Goal: Task Accomplishment & Management: Manage account settings

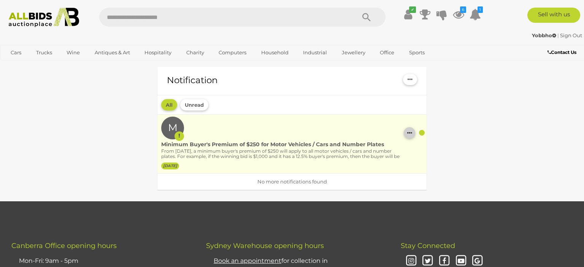
click at [411, 133] on icon "button" at bounding box center [409, 133] width 5 height 6
click at [180, 141] on icon at bounding box center [179, 137] width 2 height 10
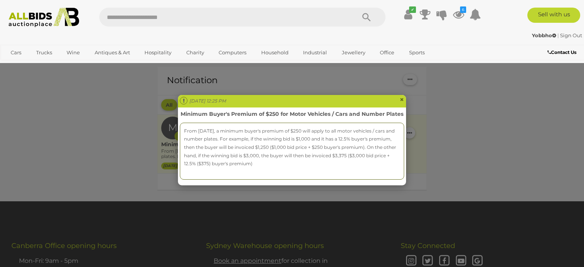
click at [89, 15] on div "Mon Sep 01 2025 12:25 PM × Minimum Buyer's Premium of $250 for Motor Vehicles /…" at bounding box center [292, 133] width 584 height 267
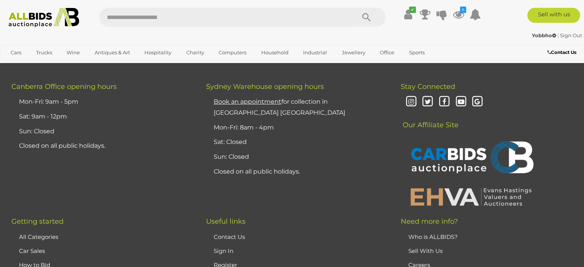
scroll to position [201, 0]
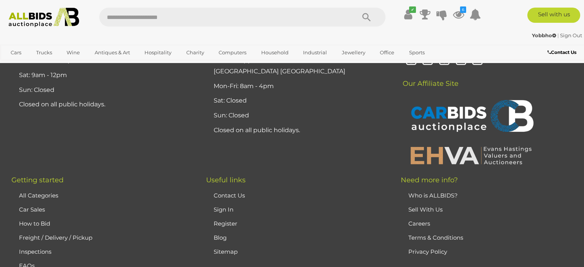
click at [372, 151] on div "Canberra Office opening hours Mon-Fri: 9am - 5pm Sat: 9am - 12pm Sun: Closed Cl…" at bounding box center [292, 108] width 584 height 135
click at [447, 192] on link "Who is ALLBIDS?" at bounding box center [432, 195] width 49 height 7
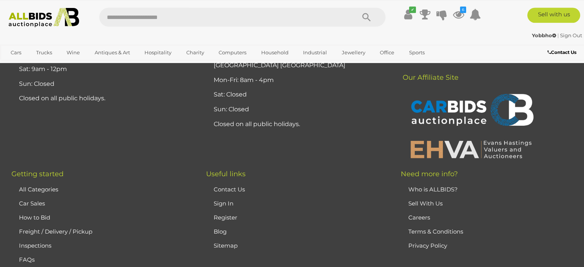
scroll to position [219, 0]
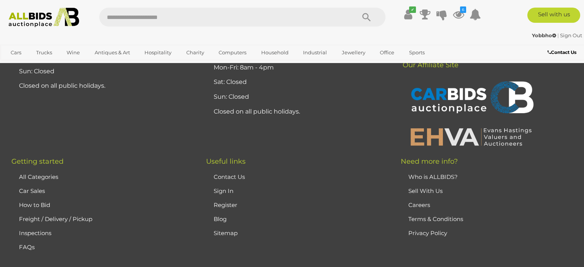
click at [30, 244] on link "FAQs" at bounding box center [27, 247] width 16 height 7
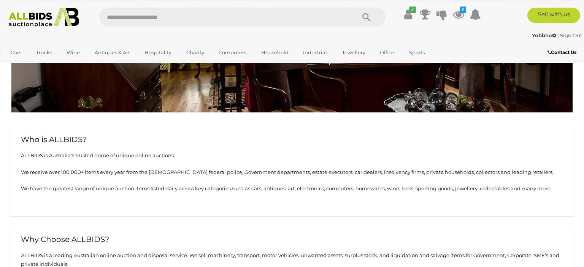
scroll to position [40, 0]
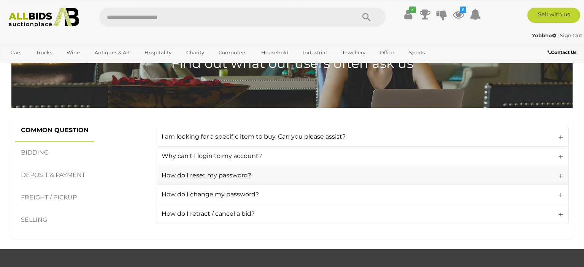
scroll to position [80, 0]
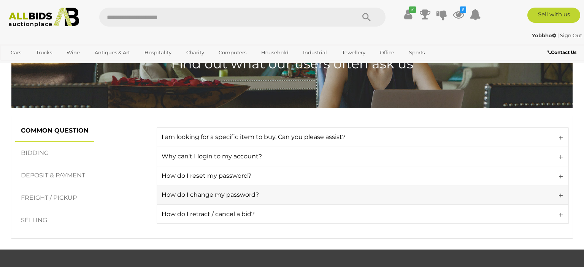
click at [245, 193] on h4 "How do I change my password?" at bounding box center [362, 195] width 400 height 7
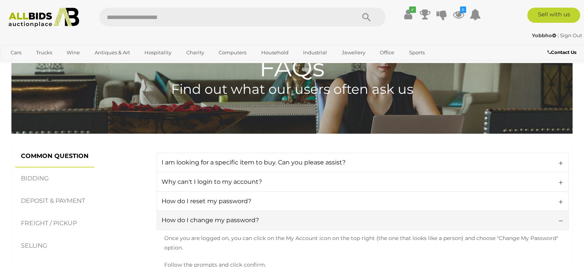
scroll to position [0, 0]
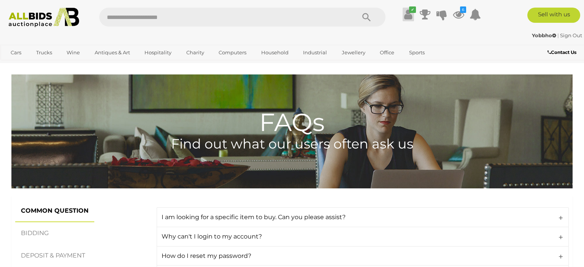
click at [410, 16] on icon at bounding box center [408, 15] width 8 height 14
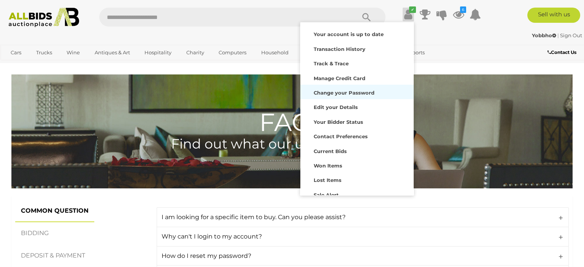
click at [331, 93] on strong "Change your Password" at bounding box center [344, 93] width 61 height 6
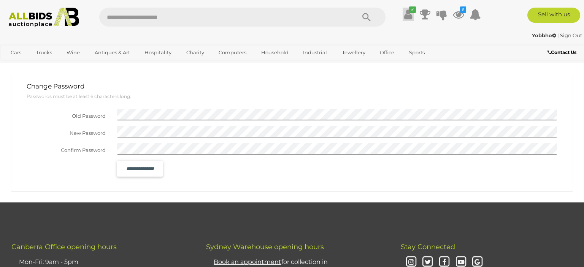
click at [408, 18] on icon at bounding box center [408, 15] width 8 height 14
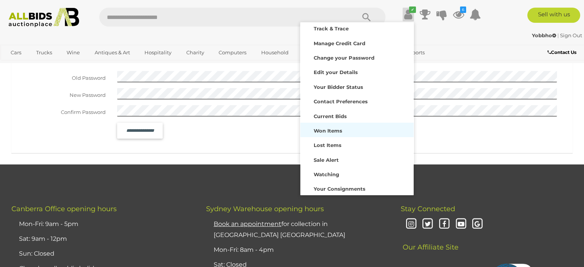
scroll to position [40, 0]
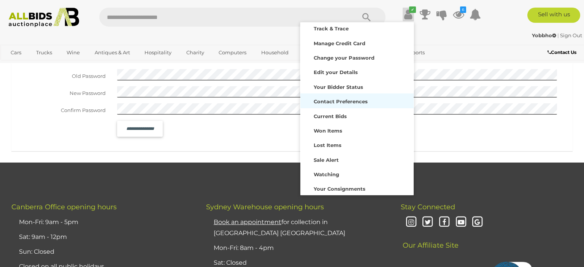
click at [342, 102] on strong "Contact Preferences" at bounding box center [341, 102] width 54 height 6
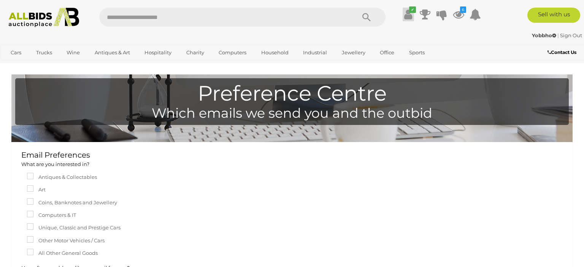
click at [403, 16] on link "✔" at bounding box center [408, 15] width 11 height 14
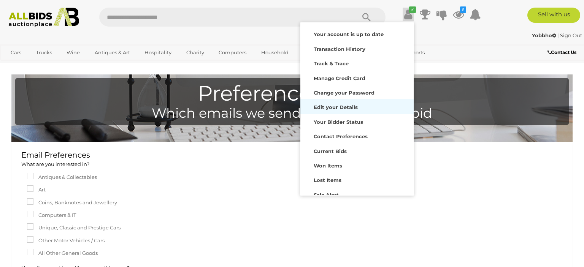
click at [348, 108] on strong "Edit your Details" at bounding box center [336, 107] width 44 height 6
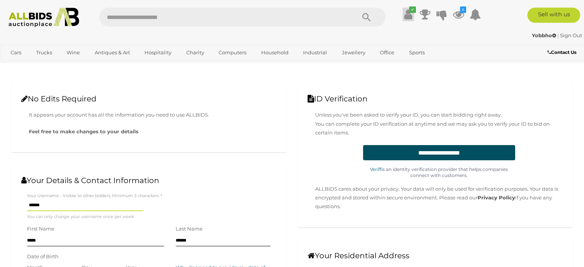
click at [410, 13] on icon "✔" at bounding box center [412, 9] width 7 height 6
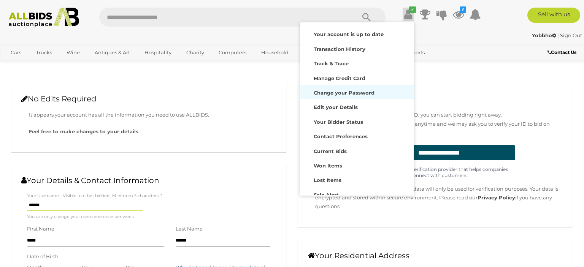
click at [327, 95] on strong "Change your Password" at bounding box center [344, 93] width 61 height 6
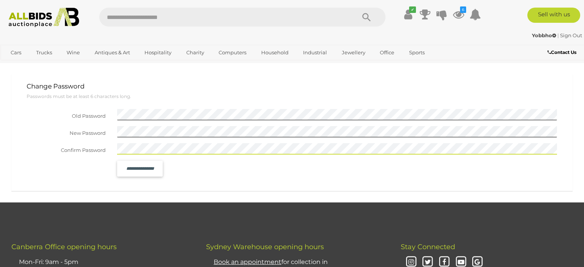
click at [152, 168] on input "**********" at bounding box center [140, 169] width 38 height 12
